Goal: Information Seeking & Learning: Learn about a topic

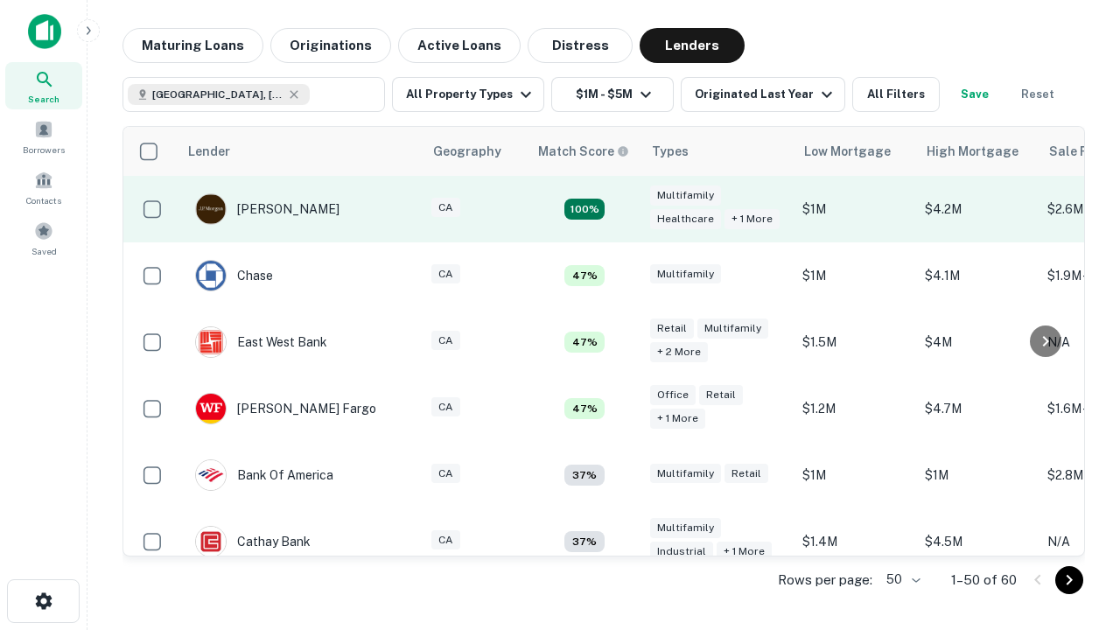
click at [621, 209] on td "100%" at bounding box center [585, 209] width 114 height 66
